Goal: Task Accomplishment & Management: Use online tool/utility

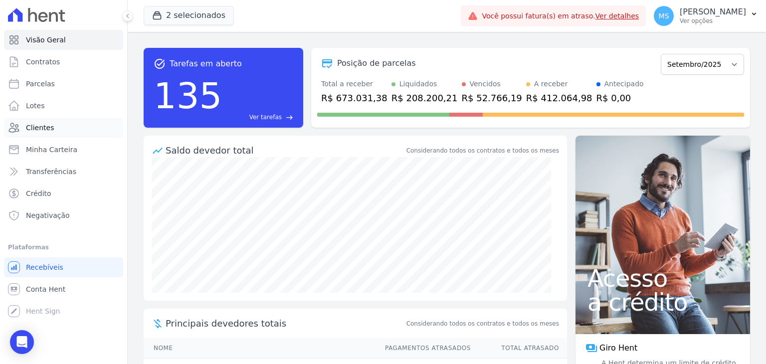
click at [40, 134] on link "Clientes" at bounding box center [63, 128] width 119 height 20
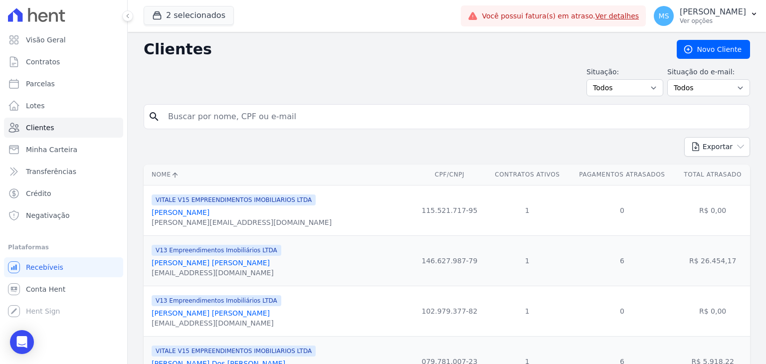
click at [270, 116] on input "search" at bounding box center [453, 117] width 583 height 20
type input "[PERSON_NAME]"
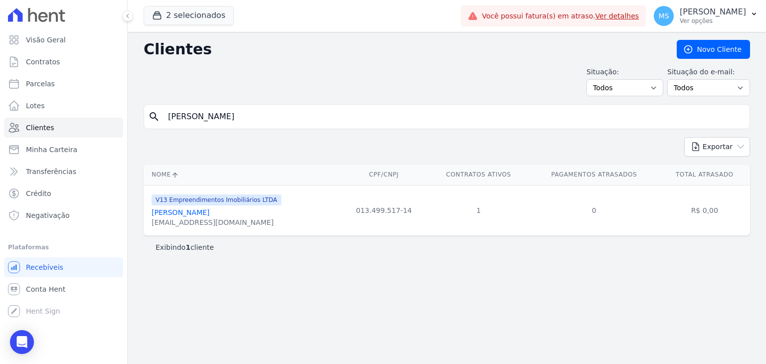
click at [209, 210] on link "[PERSON_NAME]" at bounding box center [181, 212] width 58 height 8
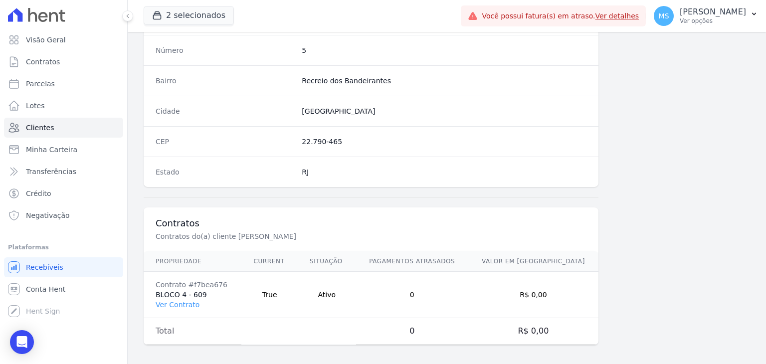
scroll to position [566, 0]
click at [169, 299] on link "Ver Contrato" at bounding box center [178, 303] width 44 height 8
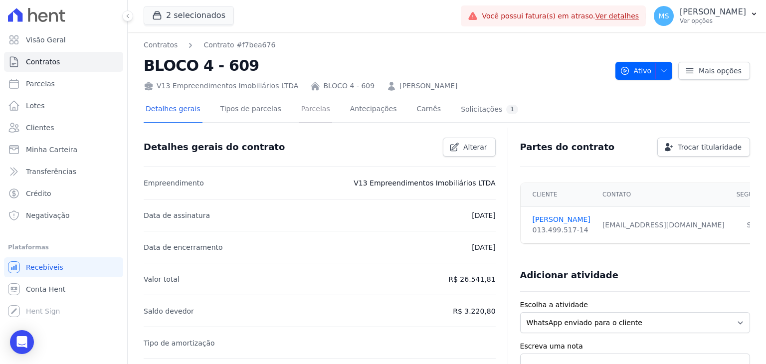
click at [307, 109] on link "Parcelas" at bounding box center [315, 110] width 33 height 26
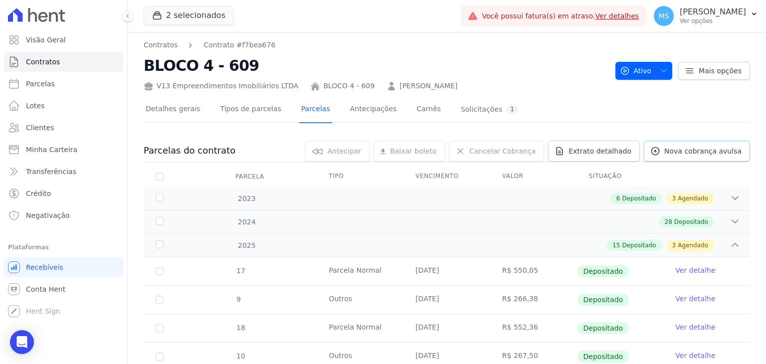
click at [684, 153] on span "Nova cobrança avulsa" at bounding box center [702, 151] width 77 height 10
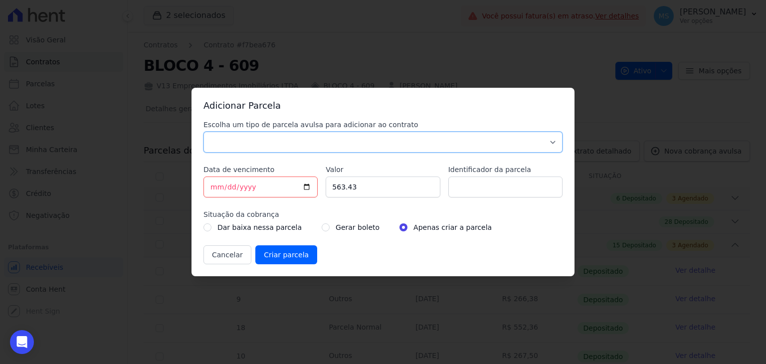
drag, startPoint x: 288, startPoint y: 146, endPoint x: 275, endPoint y: 149, distance: 13.9
click at [288, 146] on select "Parcela Normal Sinal Caução Intercalada Chaves Pré Chaves Pós Chaves Taxas Quit…" at bounding box center [382, 142] width 359 height 21
select select "others"
click at [203, 132] on select "Parcela Normal Sinal Caução Intercalada Chaves Pré Chaves Pós Chaves Taxas Quit…" at bounding box center [382, 142] width 359 height 21
click at [207, 190] on input "[DATE]" at bounding box center [260, 186] width 114 height 21
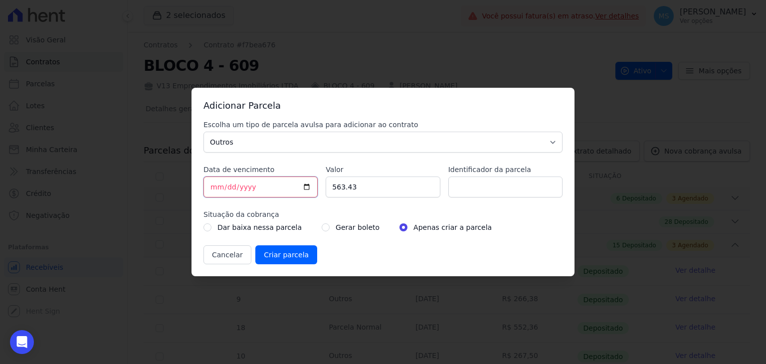
type input "[DATE]"
type input "2171.60"
type input "BOLETO AVULSO - 310775"
click at [322, 230] on div "Gerar boleto" at bounding box center [351, 227] width 58 height 12
click at [322, 226] on input "radio" at bounding box center [326, 227] width 8 height 8
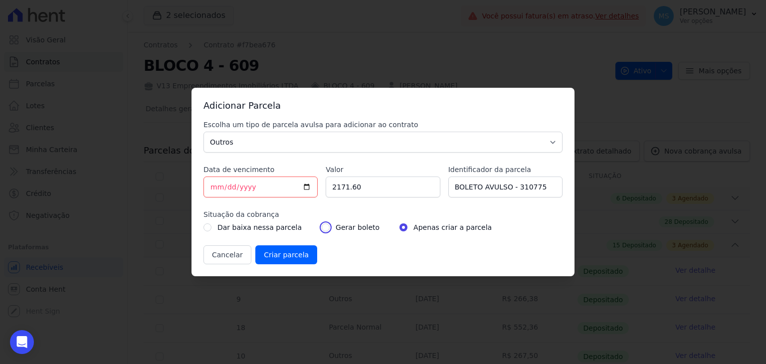
radio input "true"
click at [299, 253] on input "Criar parcela" at bounding box center [286, 254] width 62 height 19
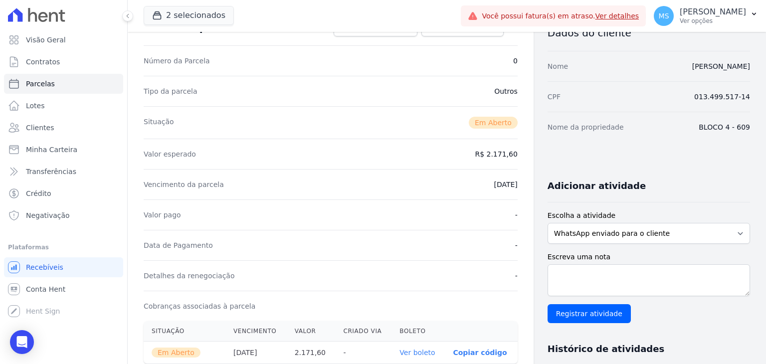
scroll to position [249, 0]
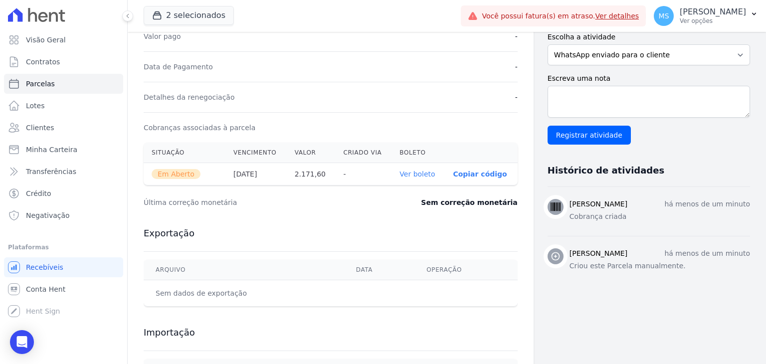
click at [421, 174] on link "Ver boleto" at bounding box center [416, 174] width 35 height 8
